Goal: Navigation & Orientation: Find specific page/section

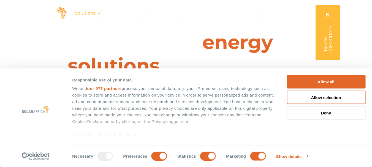
click at [100, 14] on icon "Menu" at bounding box center [99, 13] width 4 height 4
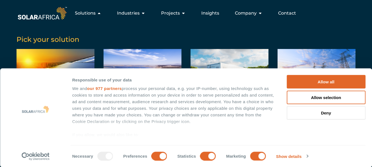
click at [327, 112] on button "Deny" at bounding box center [326, 113] width 79 height 14
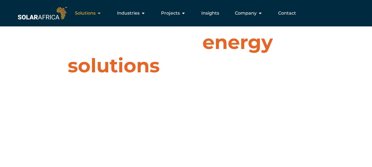
click at [99, 11] on icon "Menu" at bounding box center [99, 13] width 4 height 4
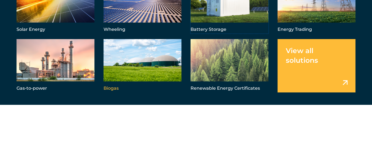
scroll to position [28, 0]
drag, startPoint x: 62, startPoint y: 63, endPoint x: 65, endPoint y: 65, distance: 3.4
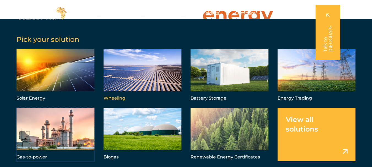
scroll to position [0, 0]
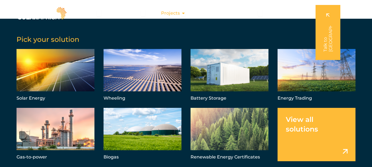
click at [185, 13] on icon "Menu" at bounding box center [183, 13] width 4 height 4
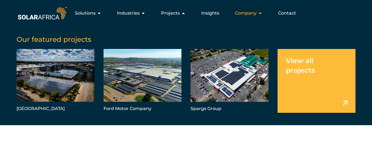
click at [262, 12] on icon "Menu" at bounding box center [260, 13] width 4 height 4
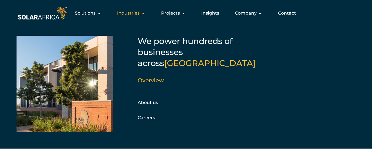
click at [144, 14] on icon "Menu" at bounding box center [143, 13] width 4 height 4
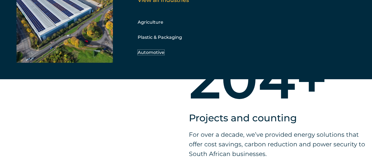
scroll to position [386, 0]
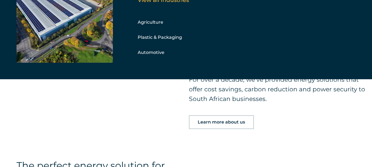
click at [351, 122] on div "Learn more about us" at bounding box center [277, 122] width 176 height 14
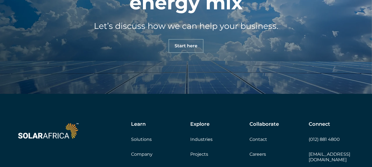
scroll to position [1846, 0]
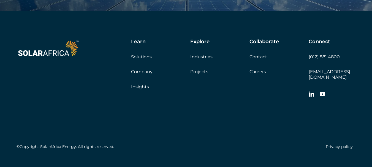
click at [141, 85] on link "Insights" at bounding box center [140, 86] width 18 height 5
